Goal: Task Accomplishment & Management: Use online tool/utility

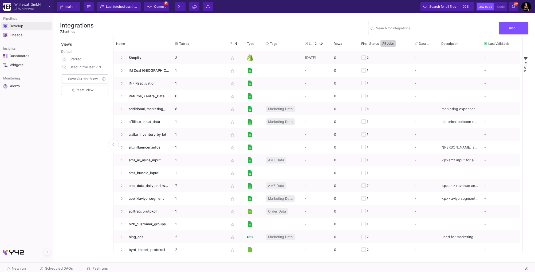
click at [29, 27] on span "Develop" at bounding box center [26, 26] width 50 height 10
click at [25, 34] on div "Integrations" at bounding box center [29, 34] width 41 height 4
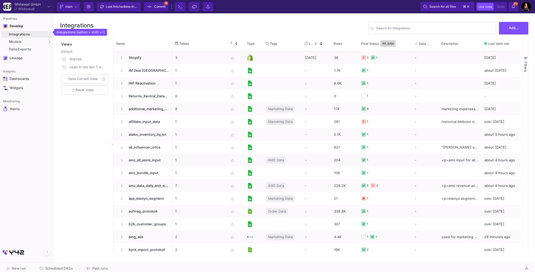
click at [25, 34] on div "Integrations" at bounding box center [29, 34] width 41 height 4
click at [515, 29] on span "Add..." at bounding box center [514, 27] width 10 height 4
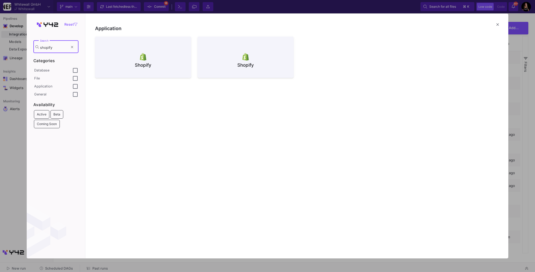
type input "shopify"
click at [315, 9] on div at bounding box center [267, 136] width 535 height 272
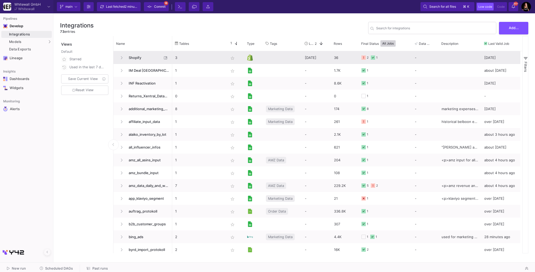
click at [151, 58] on span "Shopify" at bounding box center [143, 58] width 37 height 13
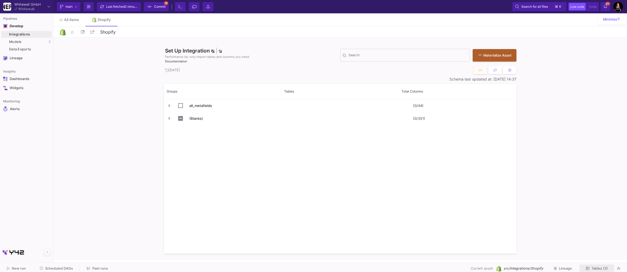
click at [535, 266] on button "Tables (3)" at bounding box center [596, 269] width 35 height 8
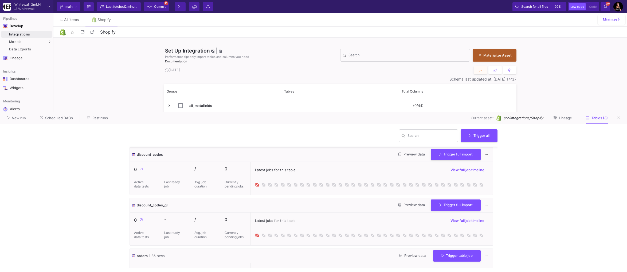
scroll to position [29, 0]
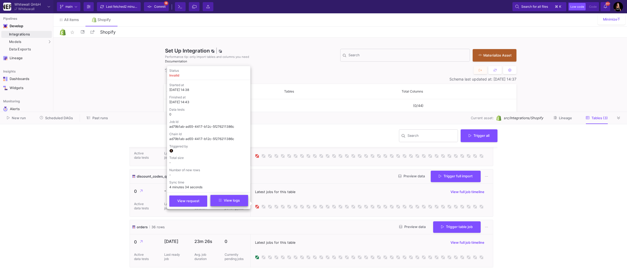
click at [234, 203] on button "View logs" at bounding box center [229, 200] width 38 height 11
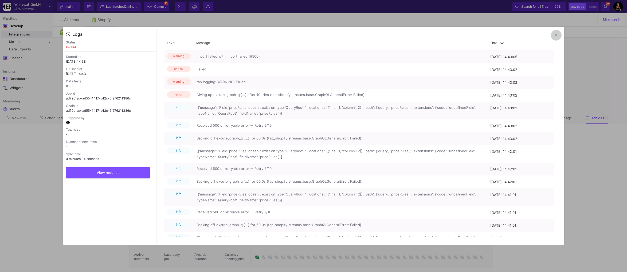
click at [535, 37] on button at bounding box center [556, 35] width 11 height 11
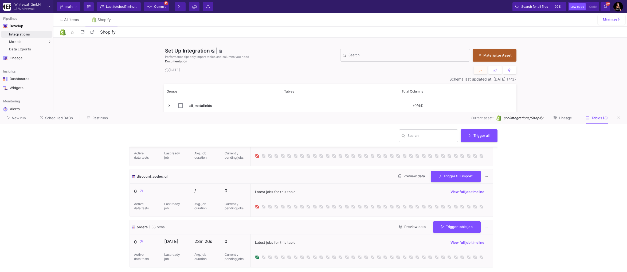
scroll to position [0, 0]
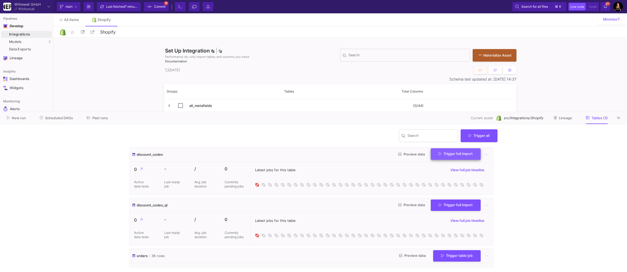
click at [447, 156] on span "Trigger full import" at bounding box center [456, 154] width 34 height 4
click at [442, 207] on span "Trigger full import" at bounding box center [456, 205] width 34 height 4
click at [443, 254] on span "Trigger table job" at bounding box center [457, 255] width 32 height 4
click at [444, 246] on button "Incremental import" at bounding box center [452, 245] width 45 height 13
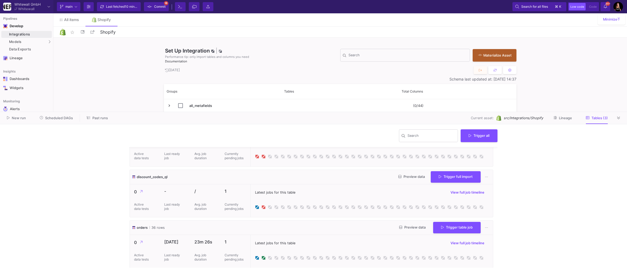
scroll to position [29, 0]
